Goal: Transaction & Acquisition: Download file/media

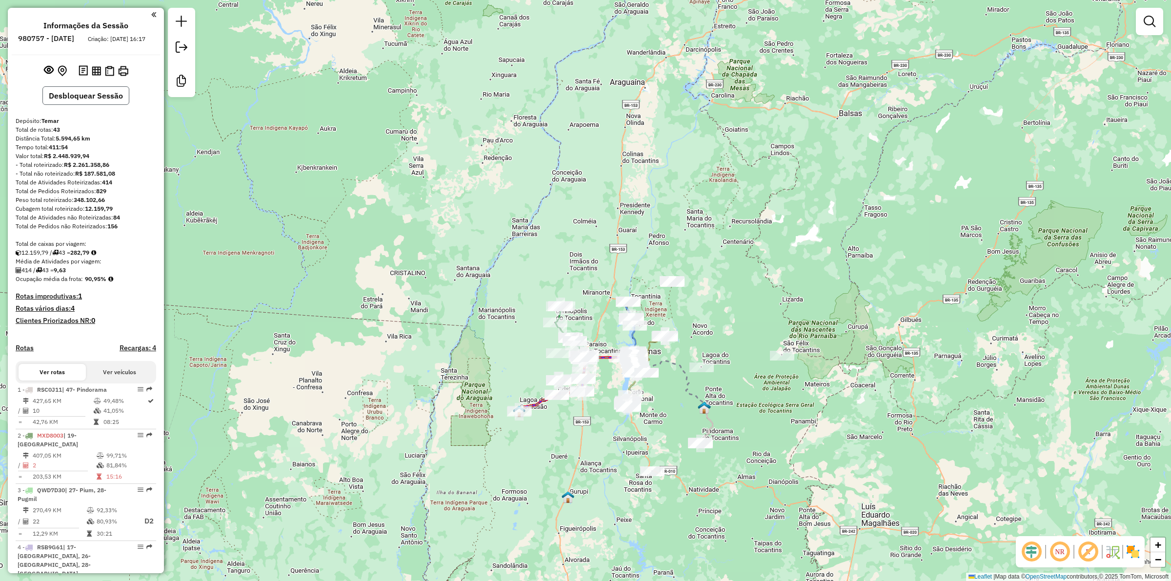
click at [70, 103] on button "Desbloquear Sessão" at bounding box center [85, 95] width 87 height 19
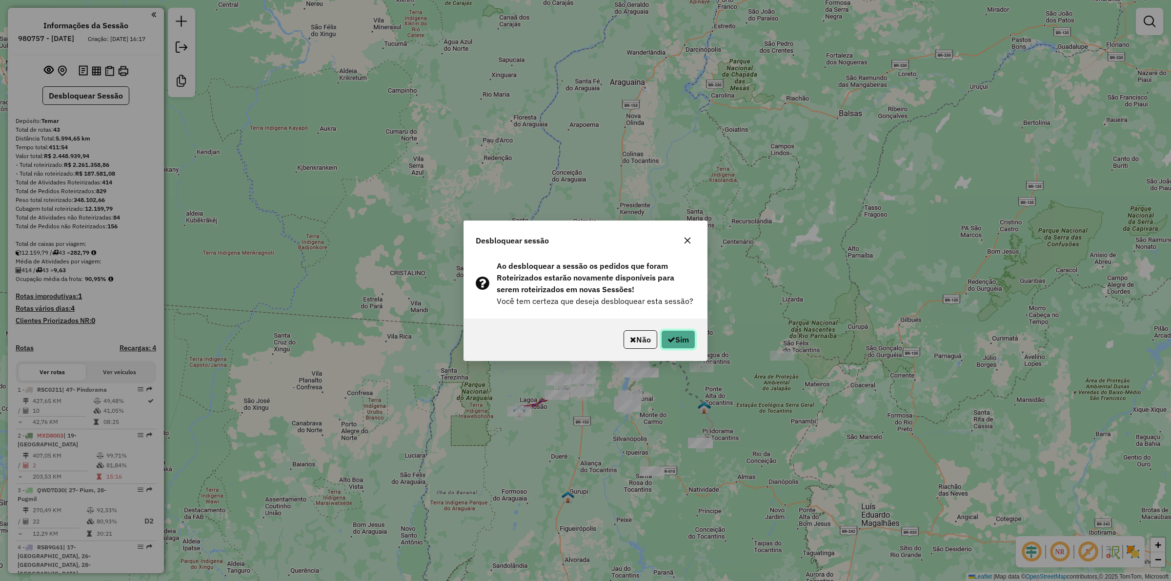
click at [676, 337] on button "Sim" at bounding box center [678, 339] width 34 height 19
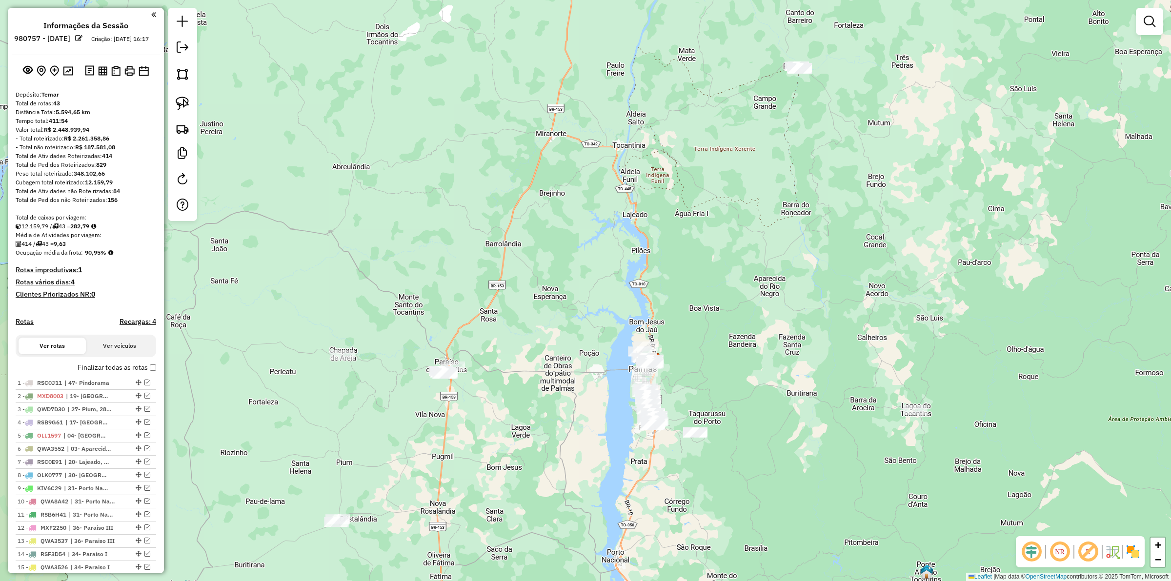
drag, startPoint x: 689, startPoint y: 396, endPoint x: 677, endPoint y: 365, distance: 33.7
click at [679, 390] on div "Janela de atendimento Grade de atendimento Capacidade Transportadoras Veículos …" at bounding box center [585, 290] width 1171 height 581
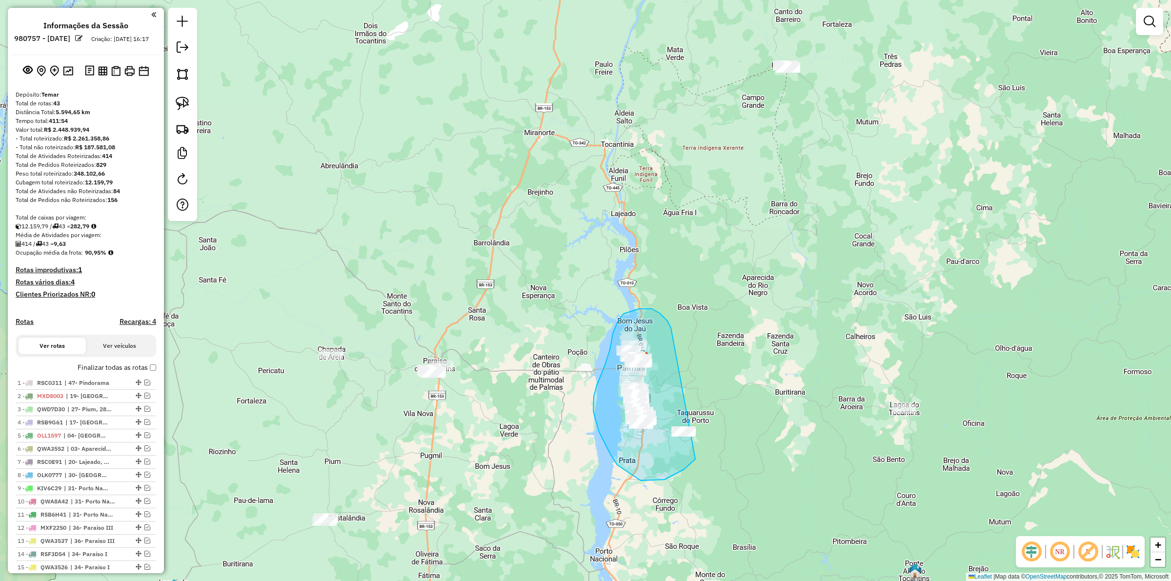
drag, startPoint x: 656, startPoint y: 311, endPoint x: 713, endPoint y: 429, distance: 131.6
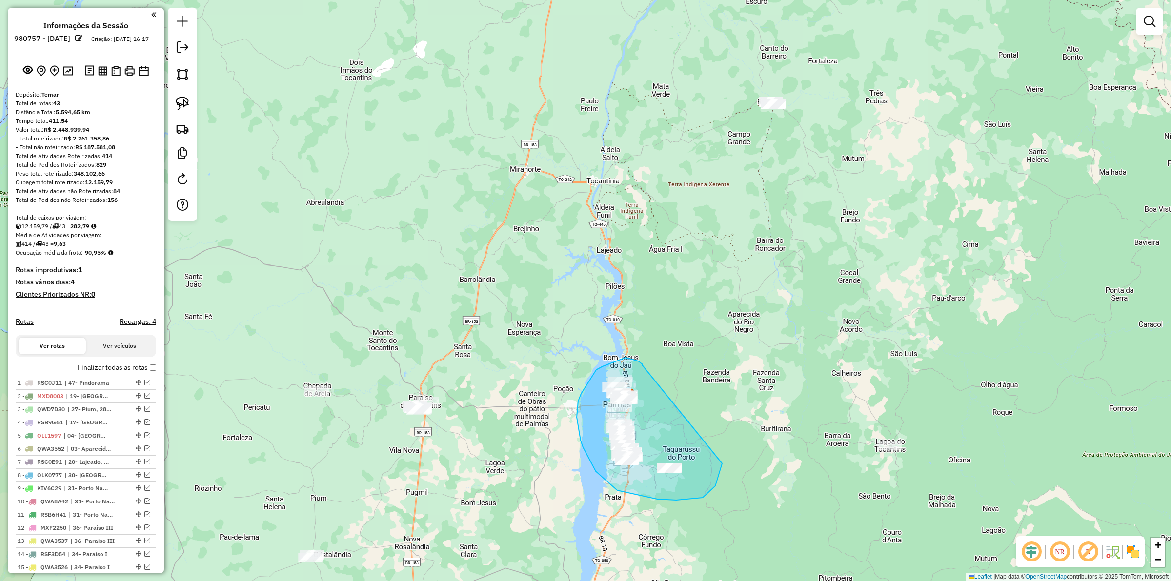
drag, startPoint x: 635, startPoint y: 360, endPoint x: 722, endPoint y: 461, distance: 133.5
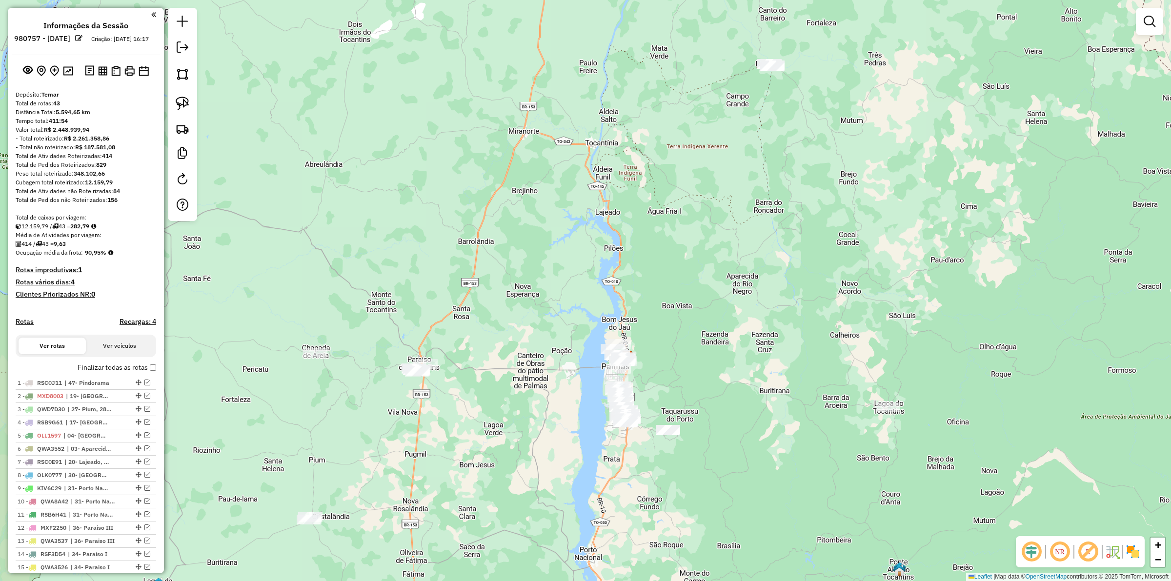
drag, startPoint x: 737, startPoint y: 400, endPoint x: 732, endPoint y: 354, distance: 47.1
click at [733, 355] on div "Janela de atendimento Grade de atendimento Capacidade Transportadoras Veículos …" at bounding box center [585, 290] width 1171 height 581
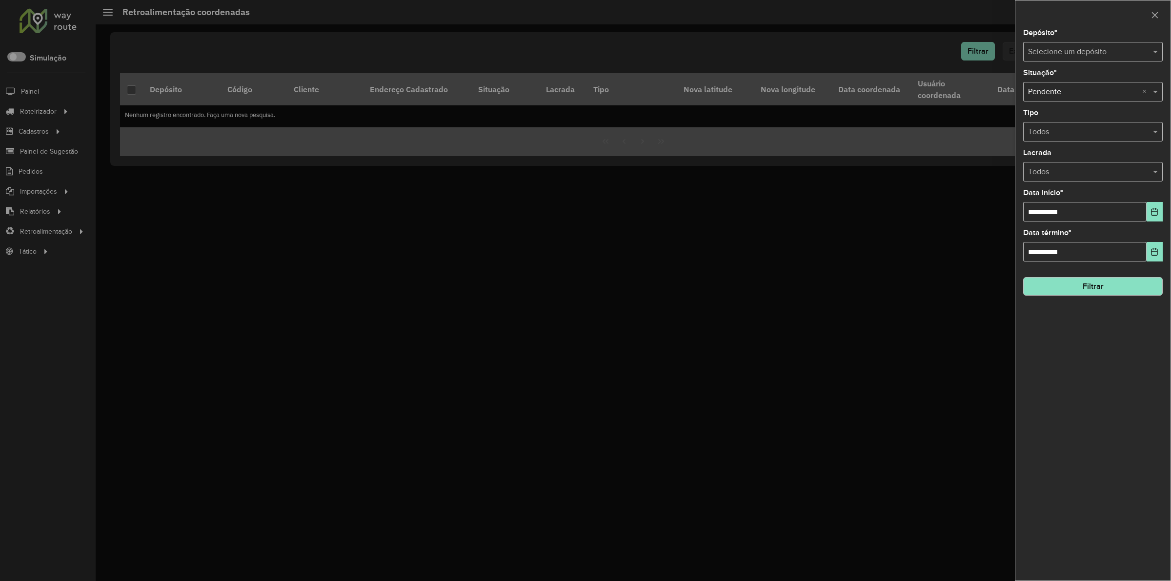
click at [48, 232] on div at bounding box center [585, 290] width 1171 height 581
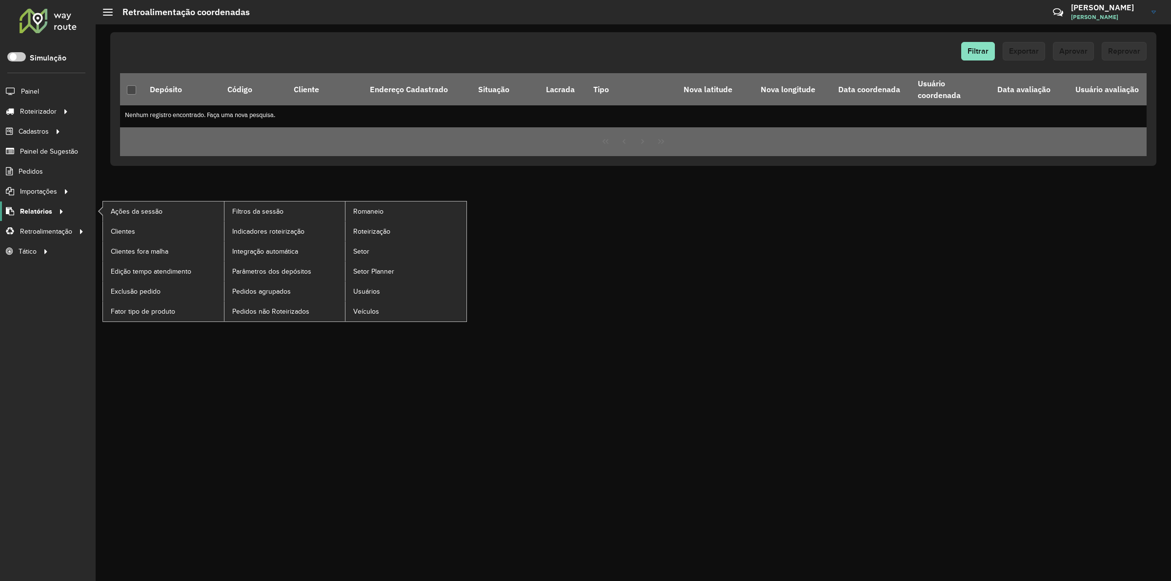
click at [39, 205] on link "Relatórios" at bounding box center [33, 211] width 67 height 20
click at [280, 321] on link "Pedidos não Roteirizados" at bounding box center [284, 311] width 121 height 20
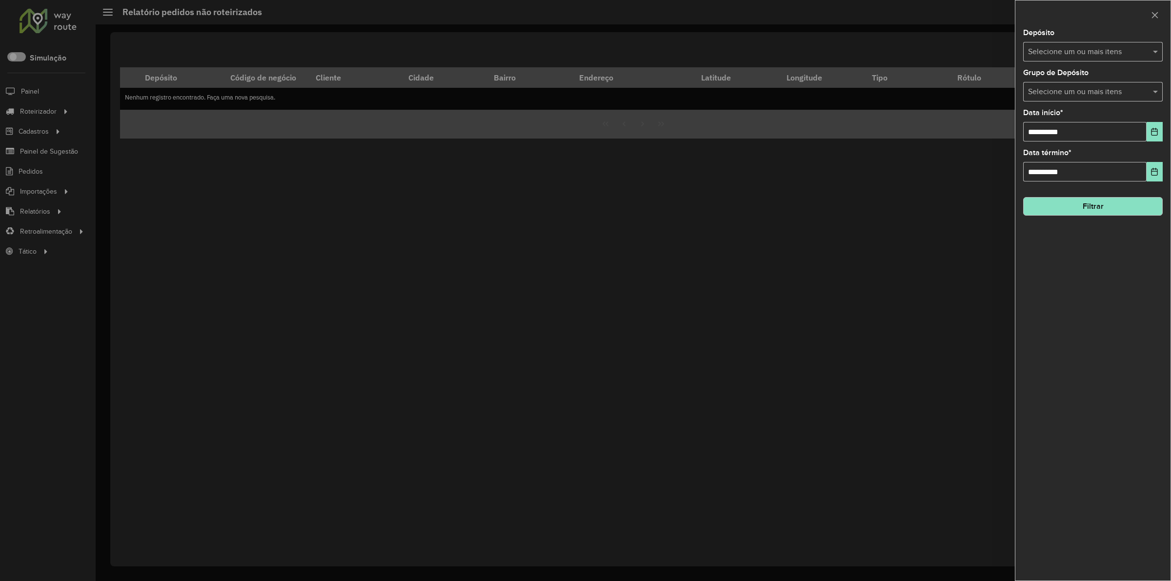
click at [832, 48] on input "text" at bounding box center [1087, 52] width 125 height 12
click at [832, 83] on button "Selecionar Todos" at bounding box center [1058, 82] width 62 height 15
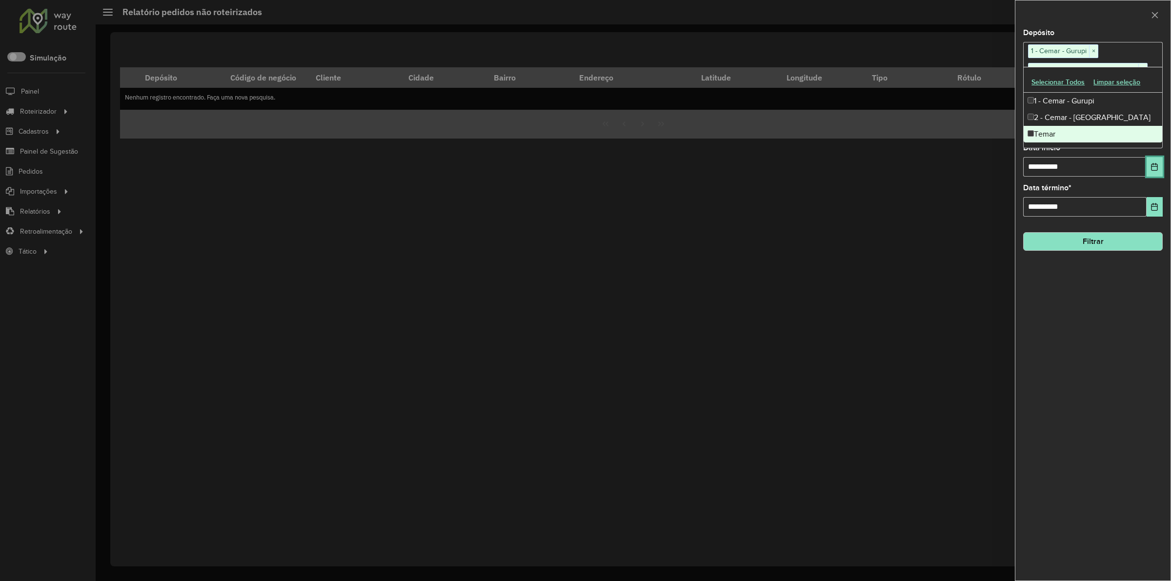
click at [832, 174] on button "Choose Date" at bounding box center [1154, 167] width 16 height 20
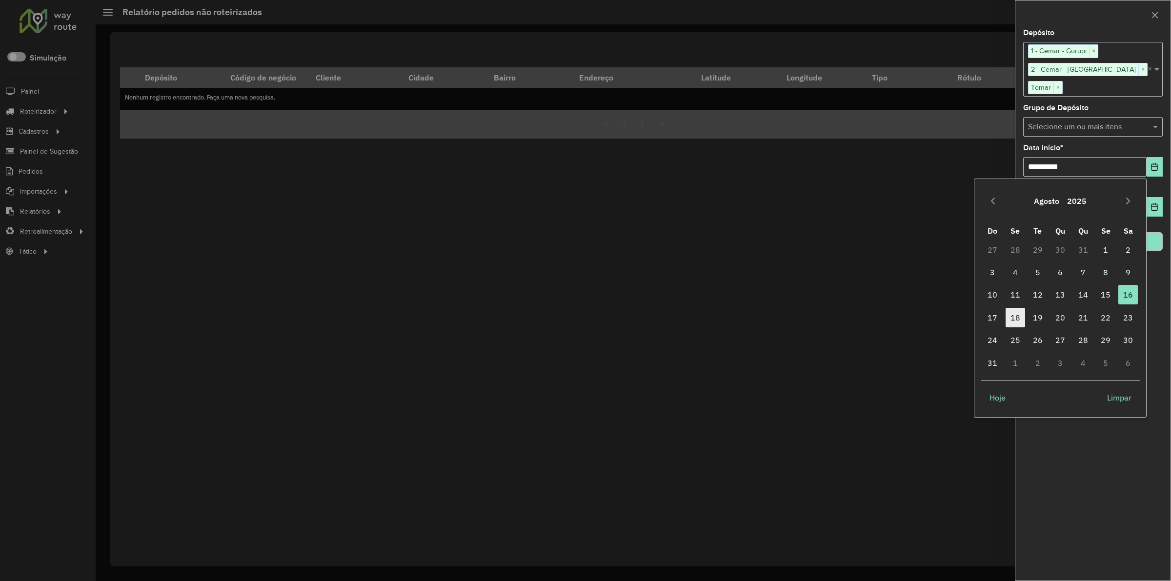
click at [832, 316] on span "18" at bounding box center [1015, 318] width 20 height 20
type input "**********"
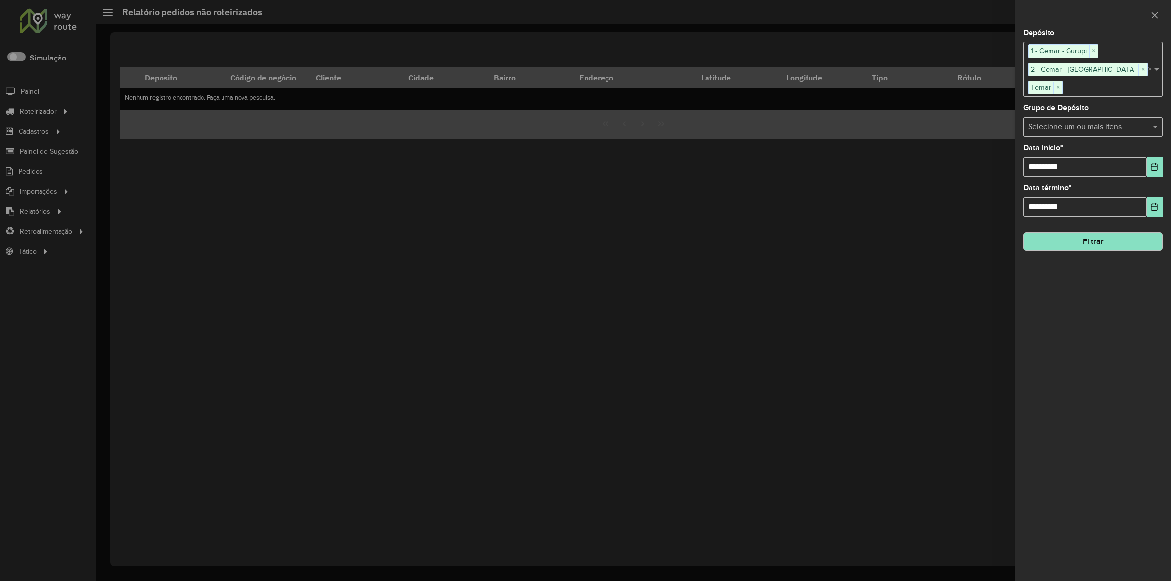
click at [832, 246] on button "Filtrar" at bounding box center [1093, 241] width 140 height 19
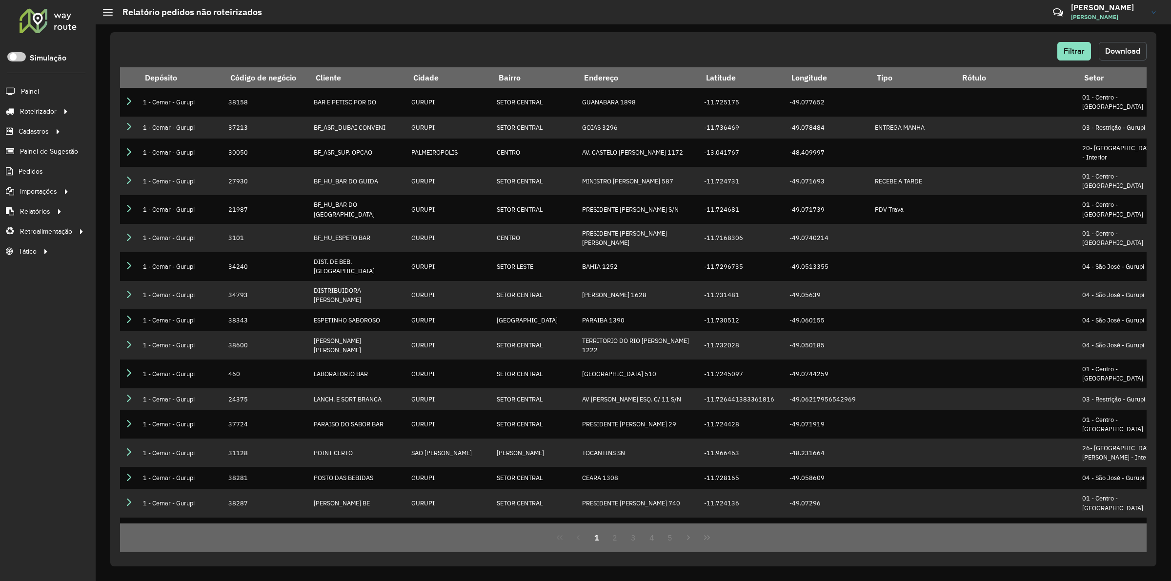
click at [832, 50] on span "Download" at bounding box center [1122, 51] width 35 height 8
click at [51, 25] on div at bounding box center [48, 20] width 59 height 25
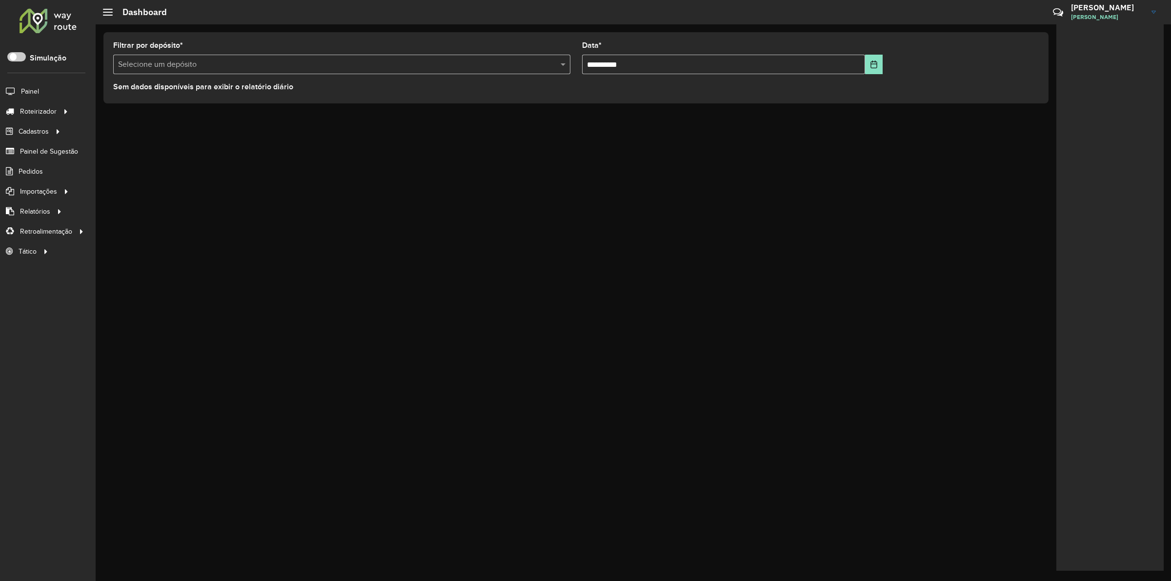
click at [456, 249] on div "**********" at bounding box center [633, 302] width 1075 height 557
click at [498, 289] on div "**********" at bounding box center [633, 302] width 1075 height 557
